Goal: Task Accomplishment & Management: Complete application form

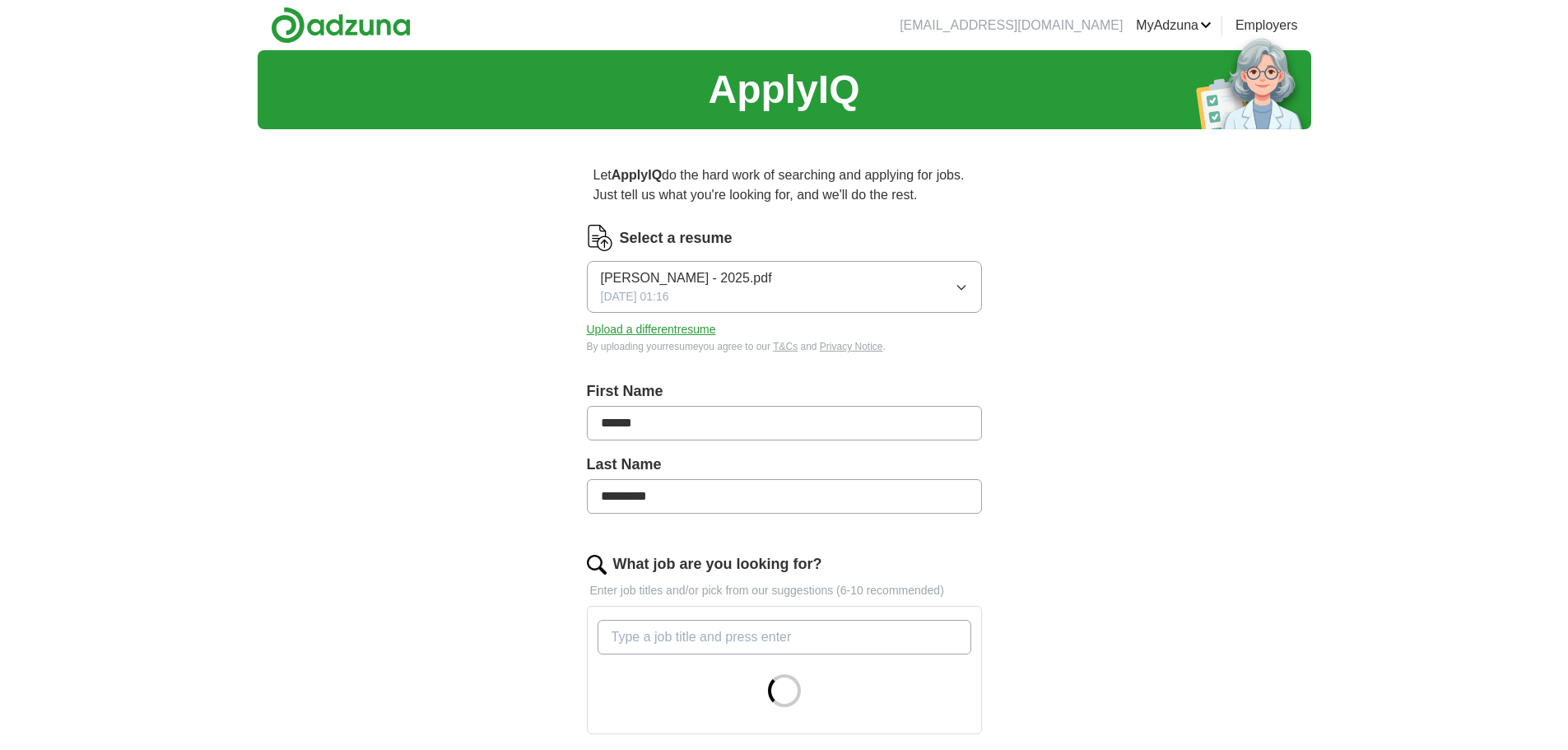
click at [675, 326] on button "Upload a different resume" at bounding box center [651, 330] width 129 height 17
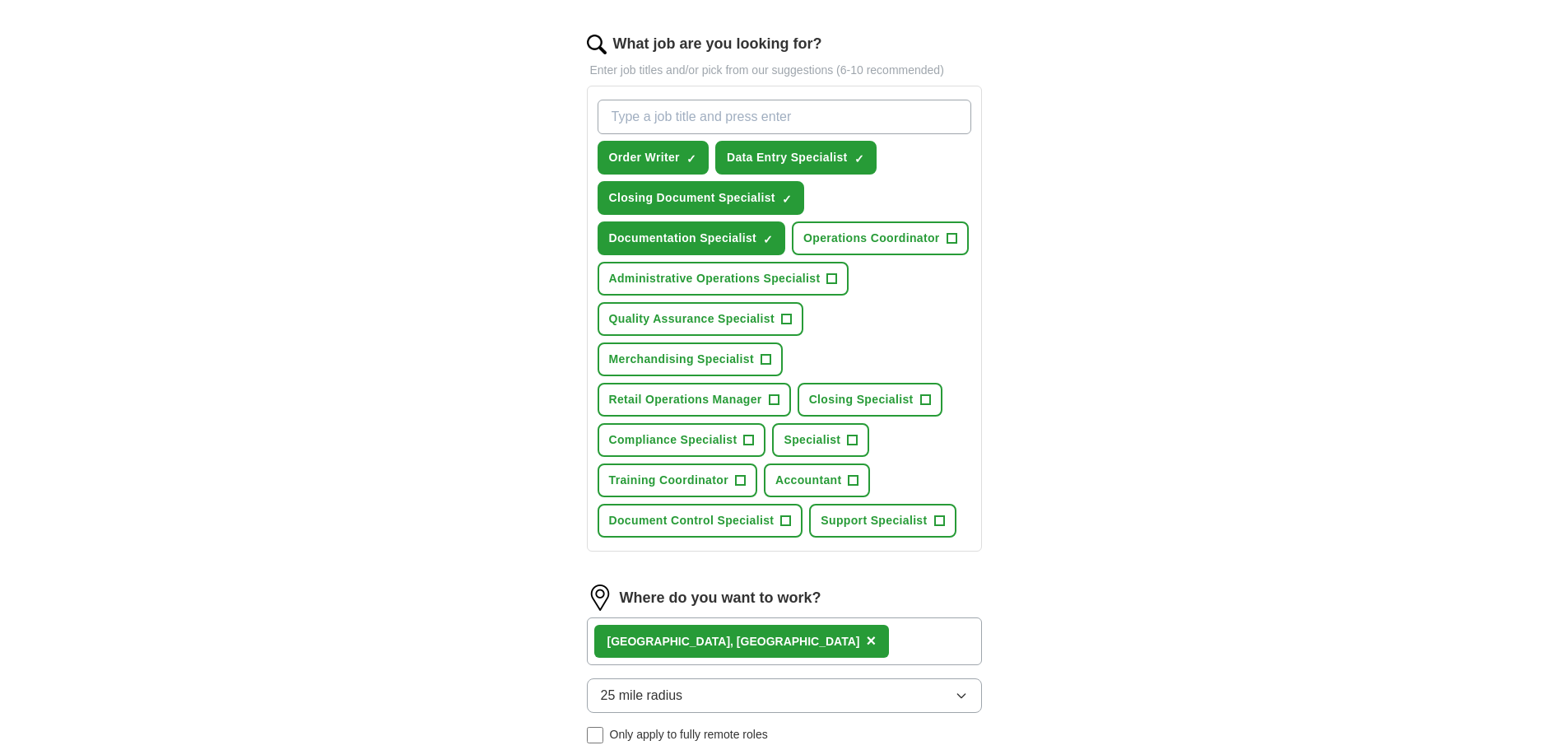
scroll to position [494, 0]
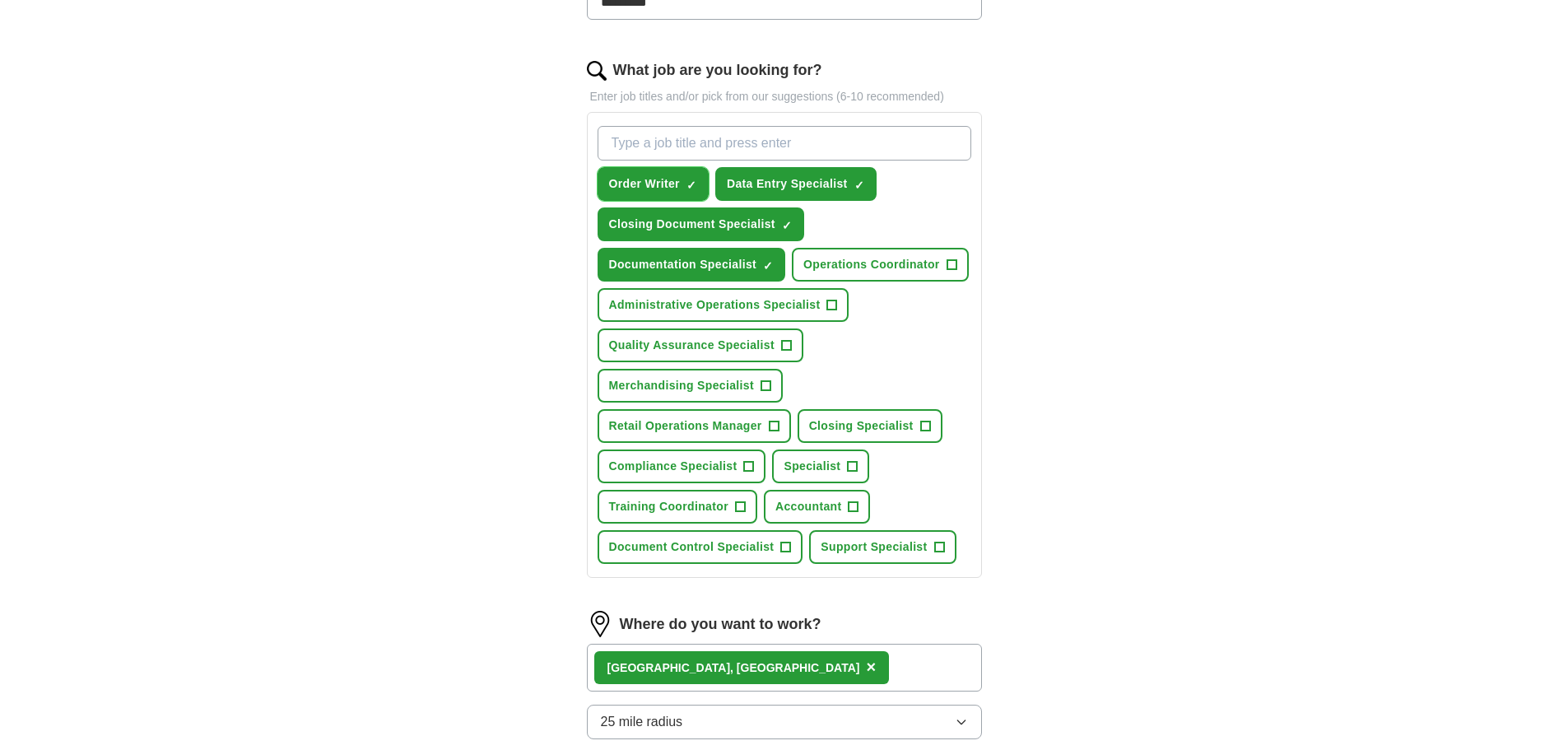
click at [669, 185] on span "Order Writer" at bounding box center [645, 183] width 71 height 17
click at [860, 426] on span "Closing Specialist" at bounding box center [861, 426] width 105 height 17
click at [719, 467] on span "Compliance Specialist" at bounding box center [674, 466] width 128 height 17
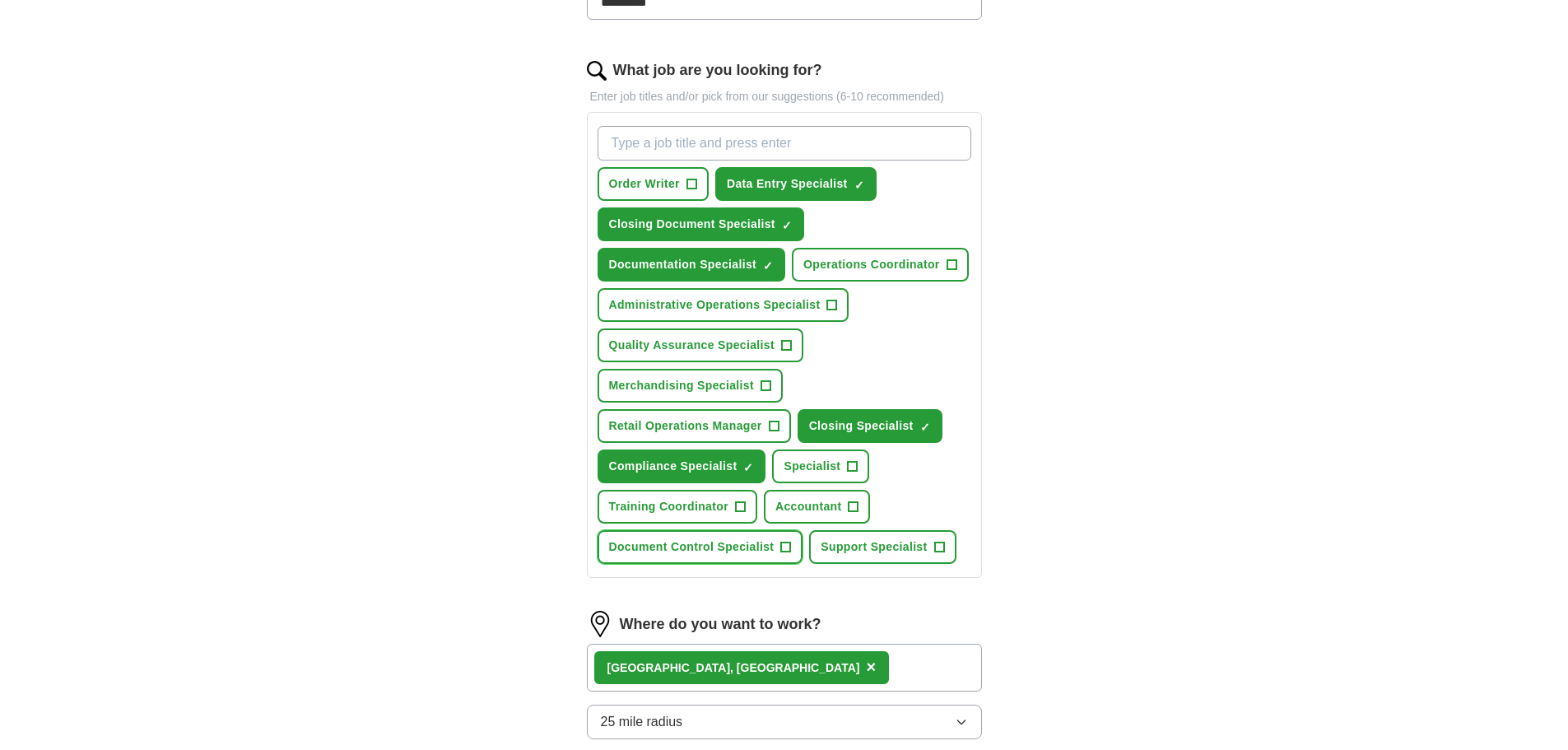
click at [729, 540] on span "Document Control Specialist" at bounding box center [692, 547] width 166 height 17
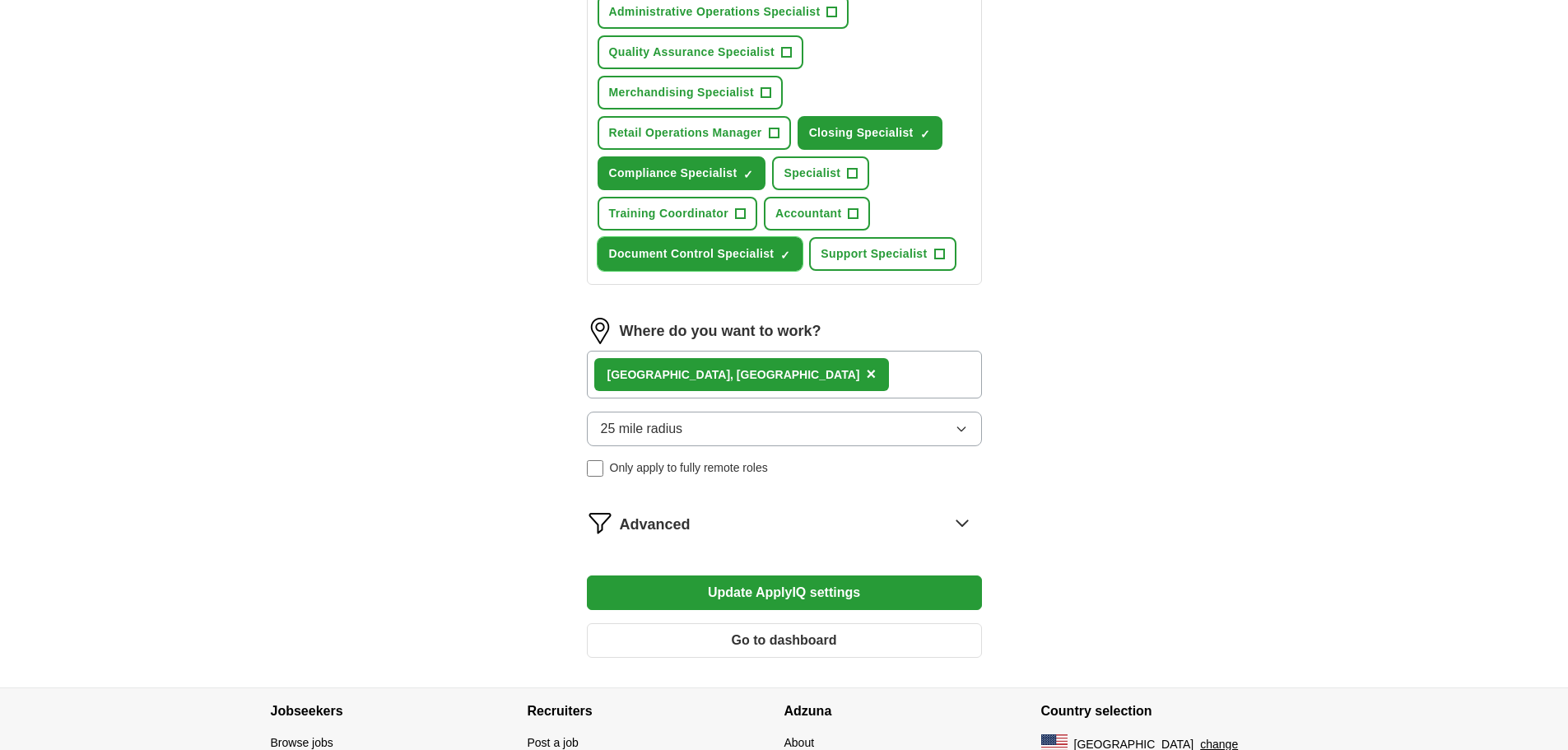
scroll to position [824, 0]
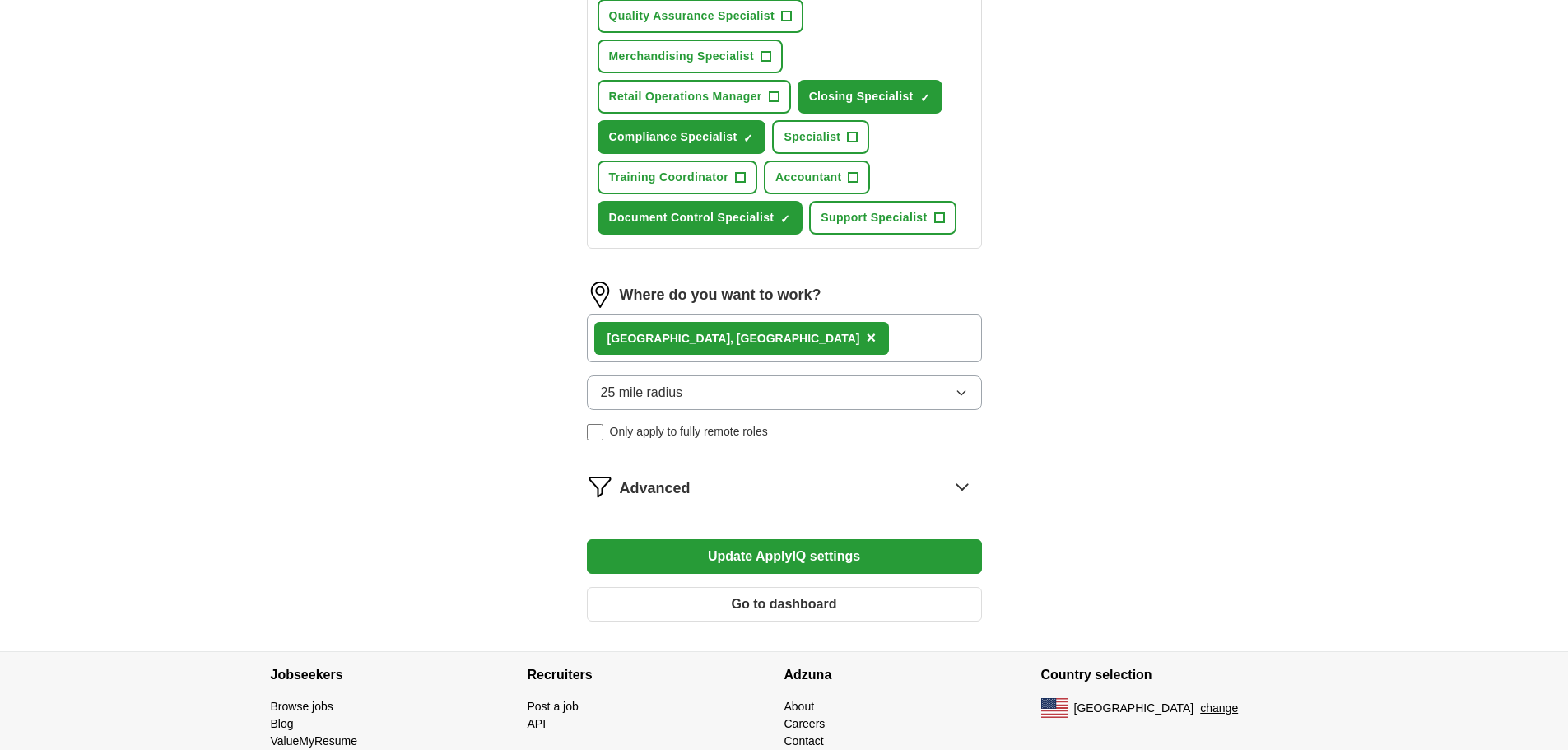
click at [801, 321] on div "[GEOGRAPHIC_DATA], [GEOGRAPHIC_DATA] ×" at bounding box center [784, 338] width 395 height 47
click at [791, 397] on button "25 mile radius" at bounding box center [784, 392] width 395 height 35
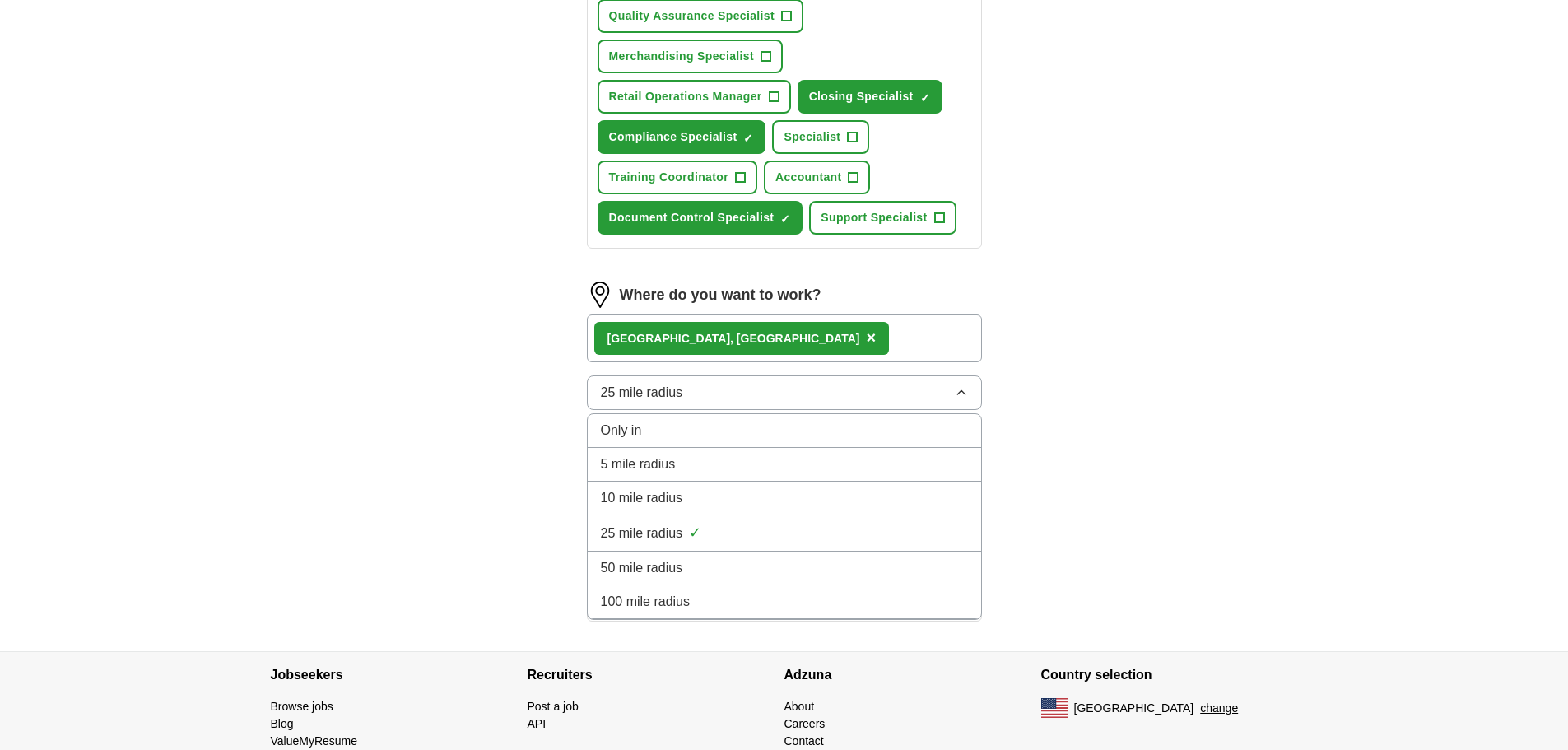
click at [713, 530] on div "25 mile radius ✓" at bounding box center [784, 533] width 367 height 22
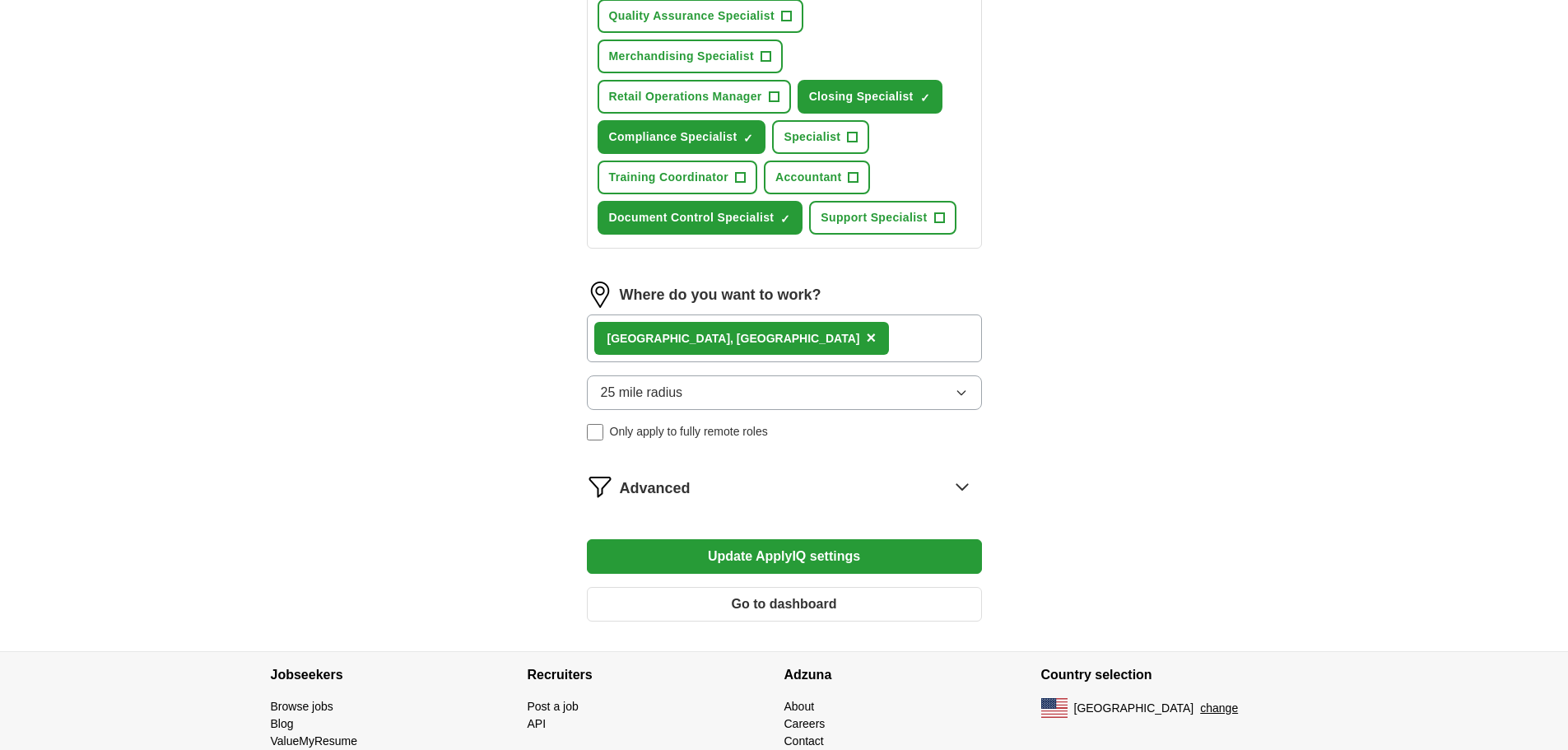
click at [784, 352] on div "[GEOGRAPHIC_DATA], [GEOGRAPHIC_DATA] ×" at bounding box center [784, 338] width 395 height 47
click at [866, 341] on span "×" at bounding box center [871, 337] width 10 height 18
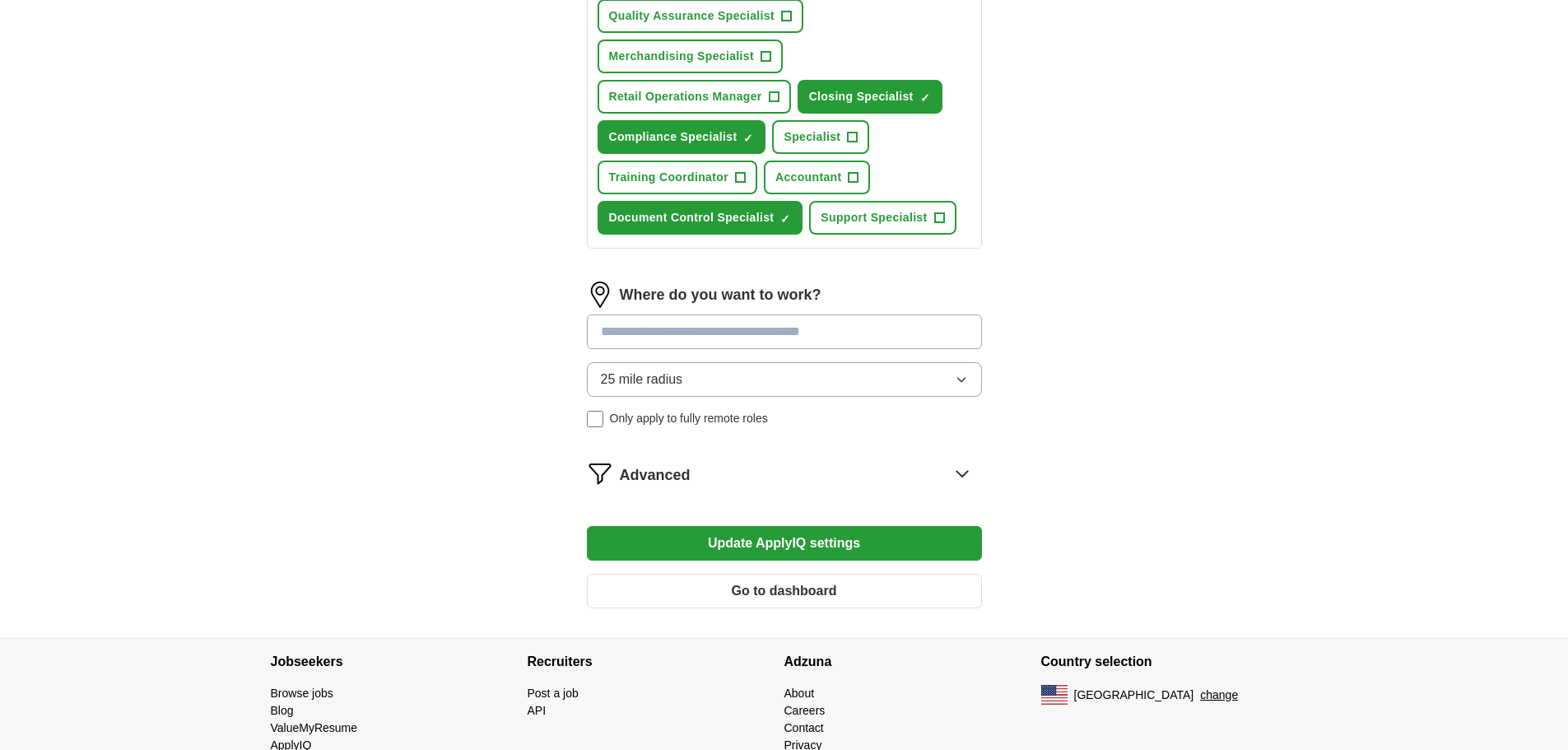
click at [703, 329] on input at bounding box center [784, 331] width 395 height 35
type input "*********"
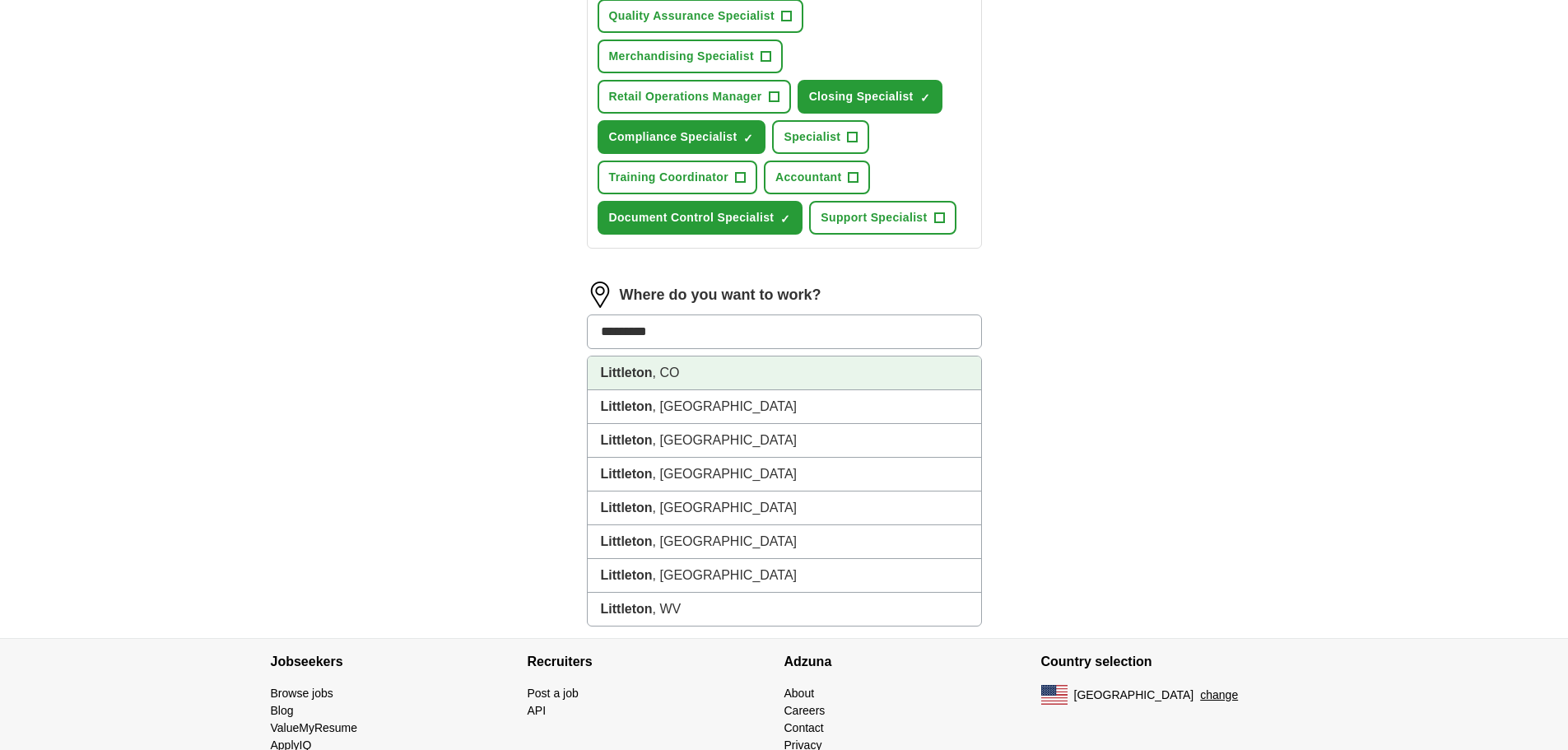
click at [680, 371] on li "Littleton , [GEOGRAPHIC_DATA]" at bounding box center [784, 374] width 393 height 34
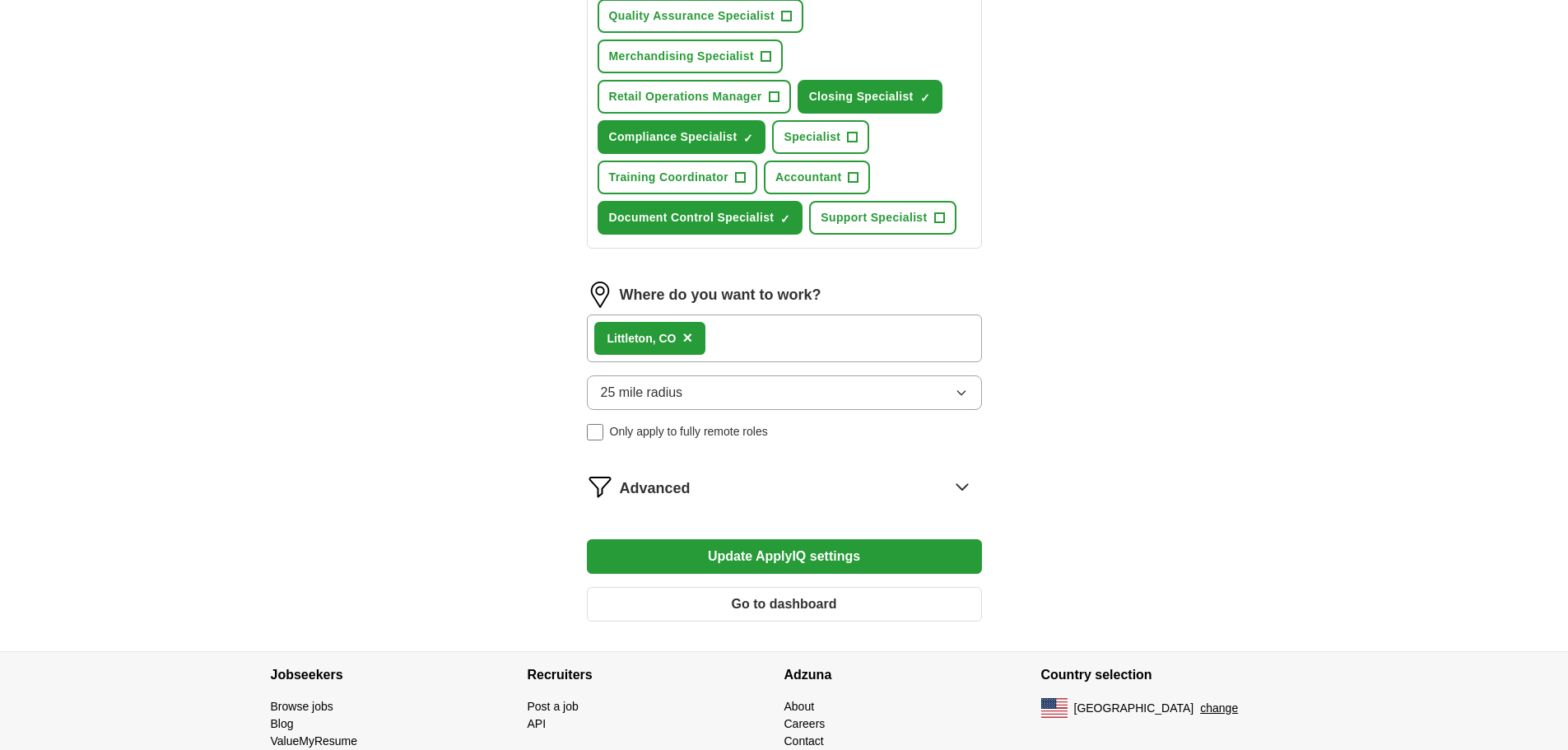
click at [775, 559] on button "Update ApplyIQ settings" at bounding box center [784, 556] width 395 height 35
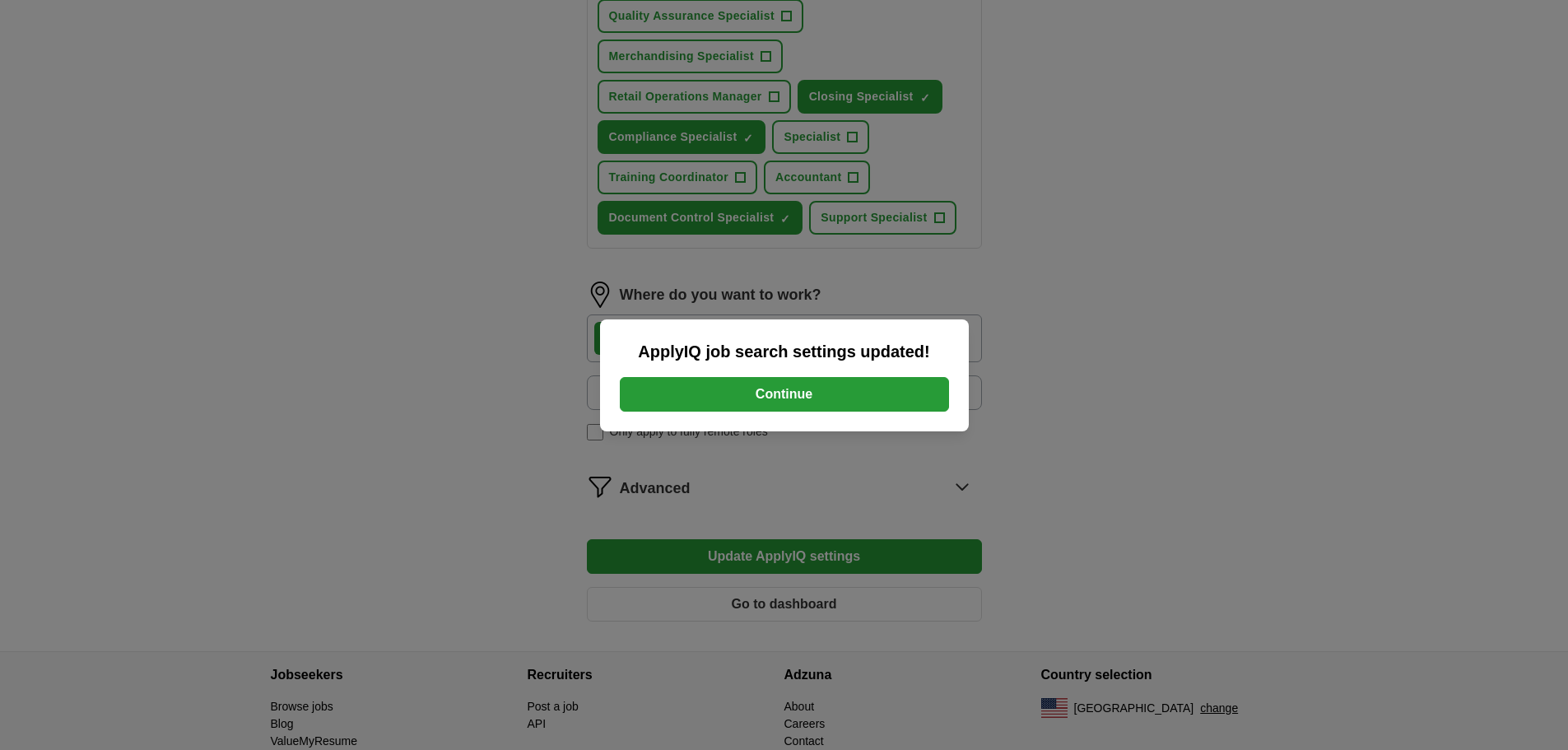
click at [860, 390] on button "Continue" at bounding box center [784, 394] width 329 height 35
